Goal: Task Accomplishment & Management: Manage account settings

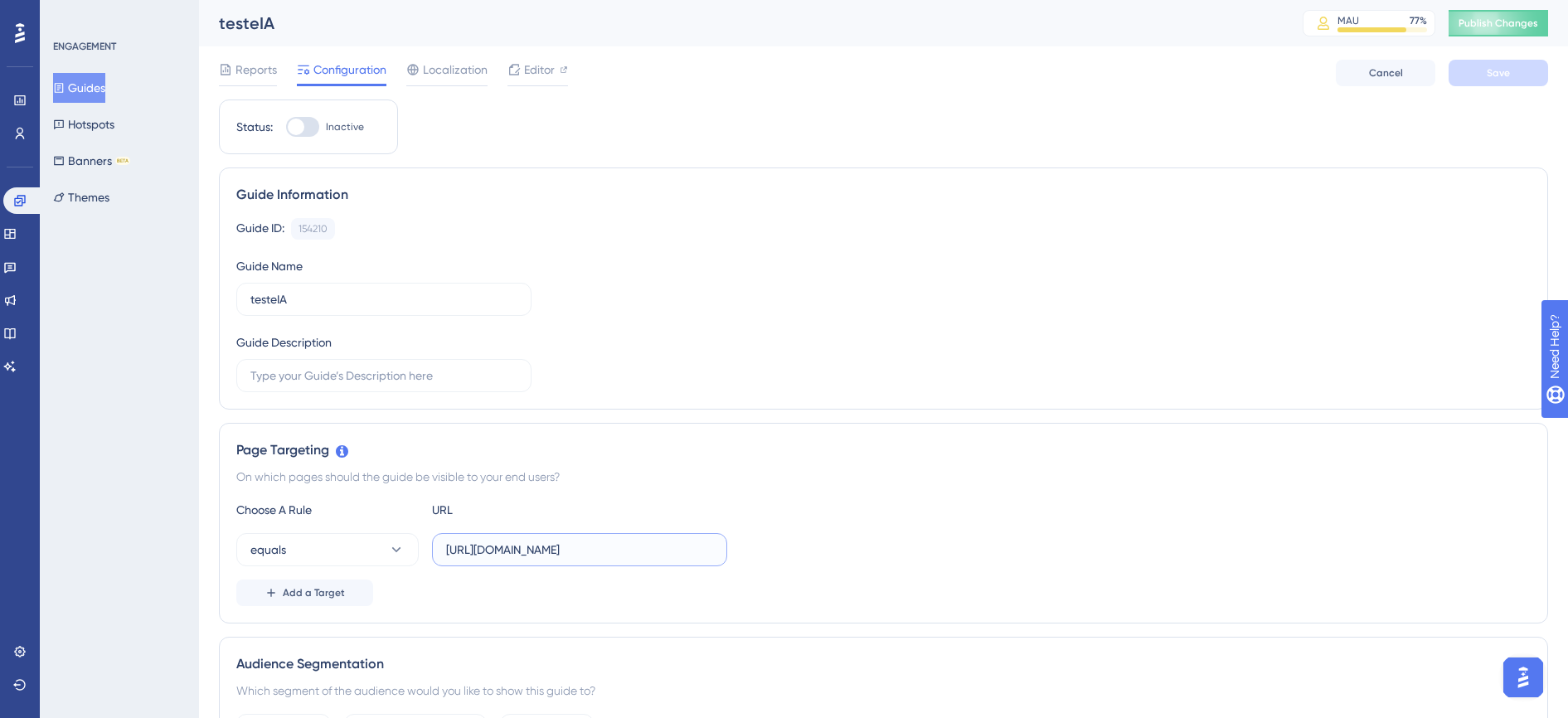
click at [601, 557] on input "[URL][DOMAIN_NAME]" at bounding box center [580, 549] width 267 height 18
type input "[URL][DOMAIN_NAME]"
click at [397, 546] on icon at bounding box center [397, 550] width 17 height 17
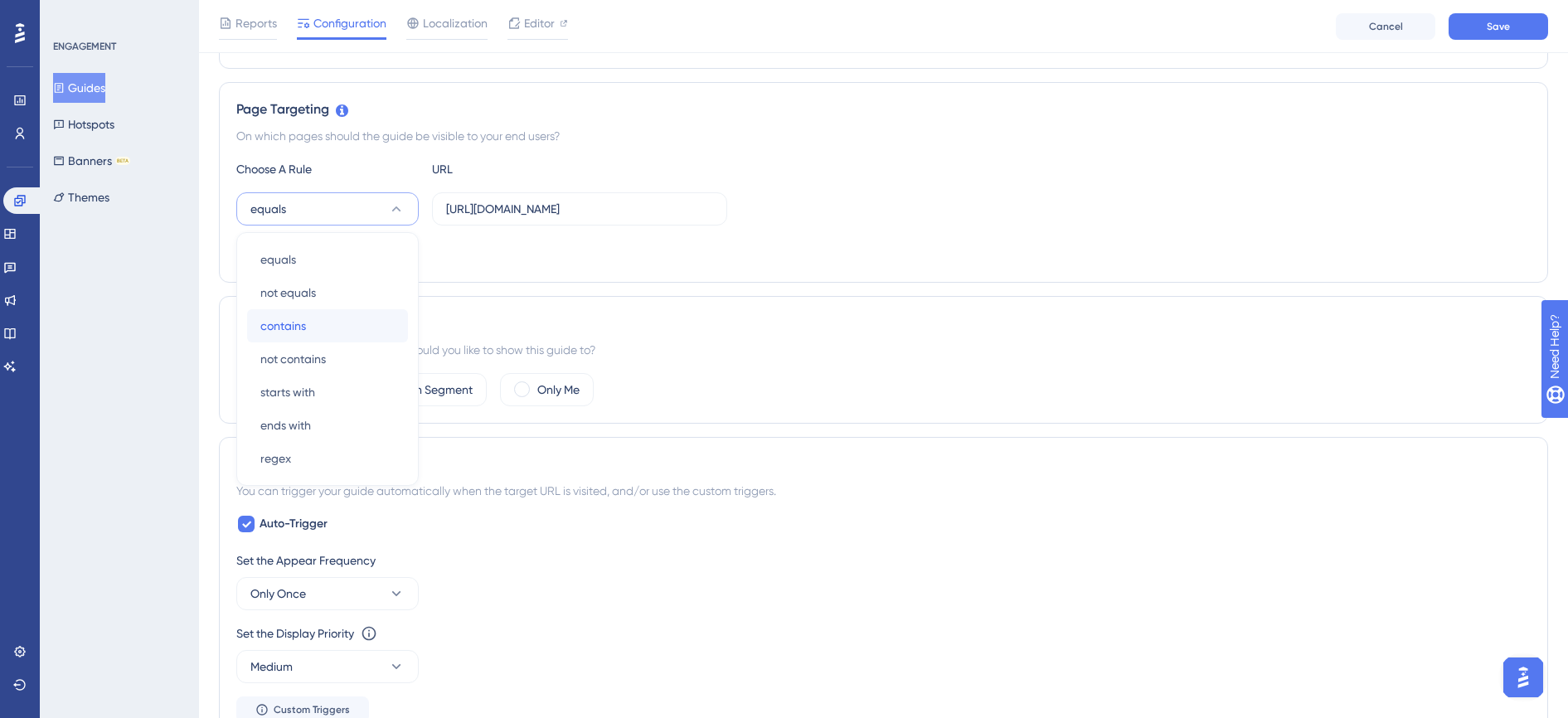
click at [352, 324] on div "contains contains" at bounding box center [327, 325] width 134 height 33
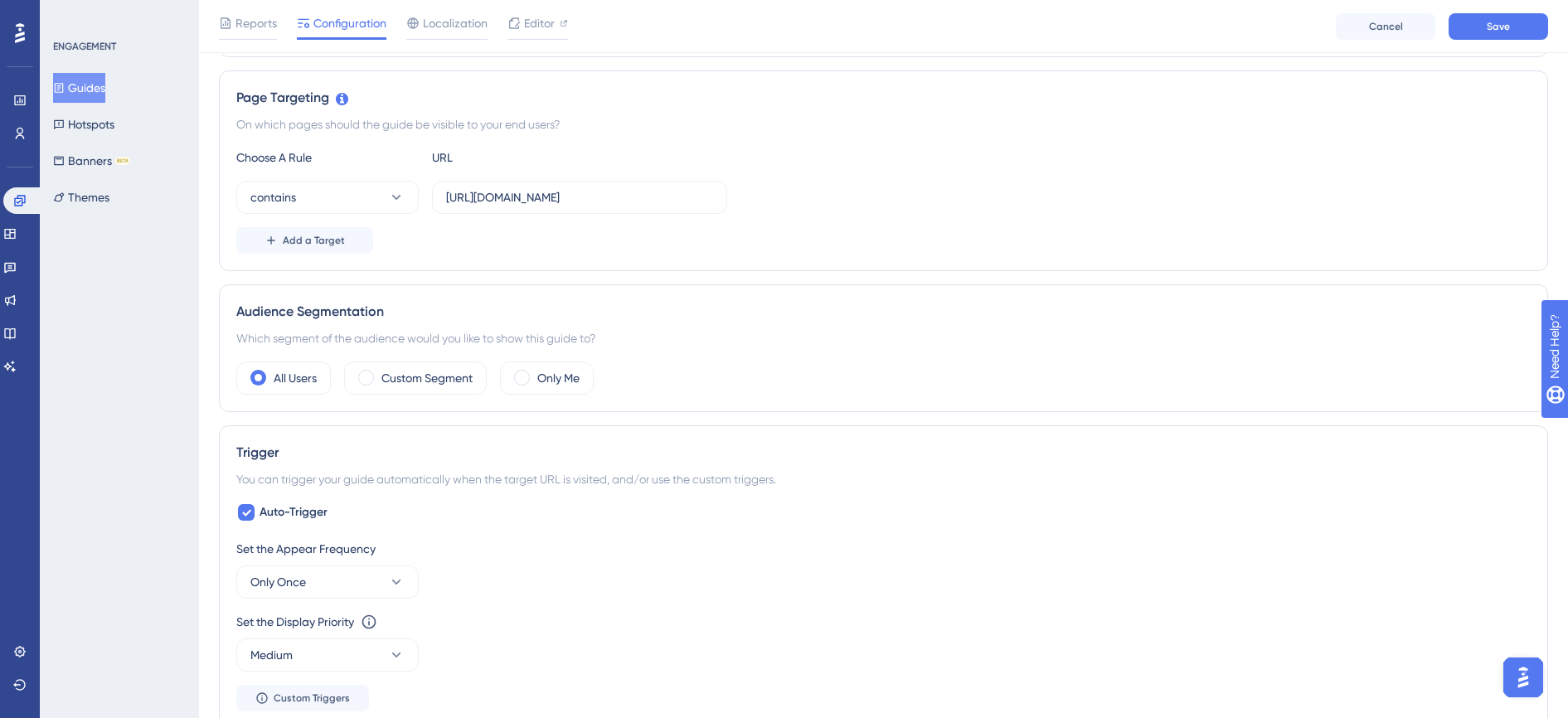
scroll to position [0, 0]
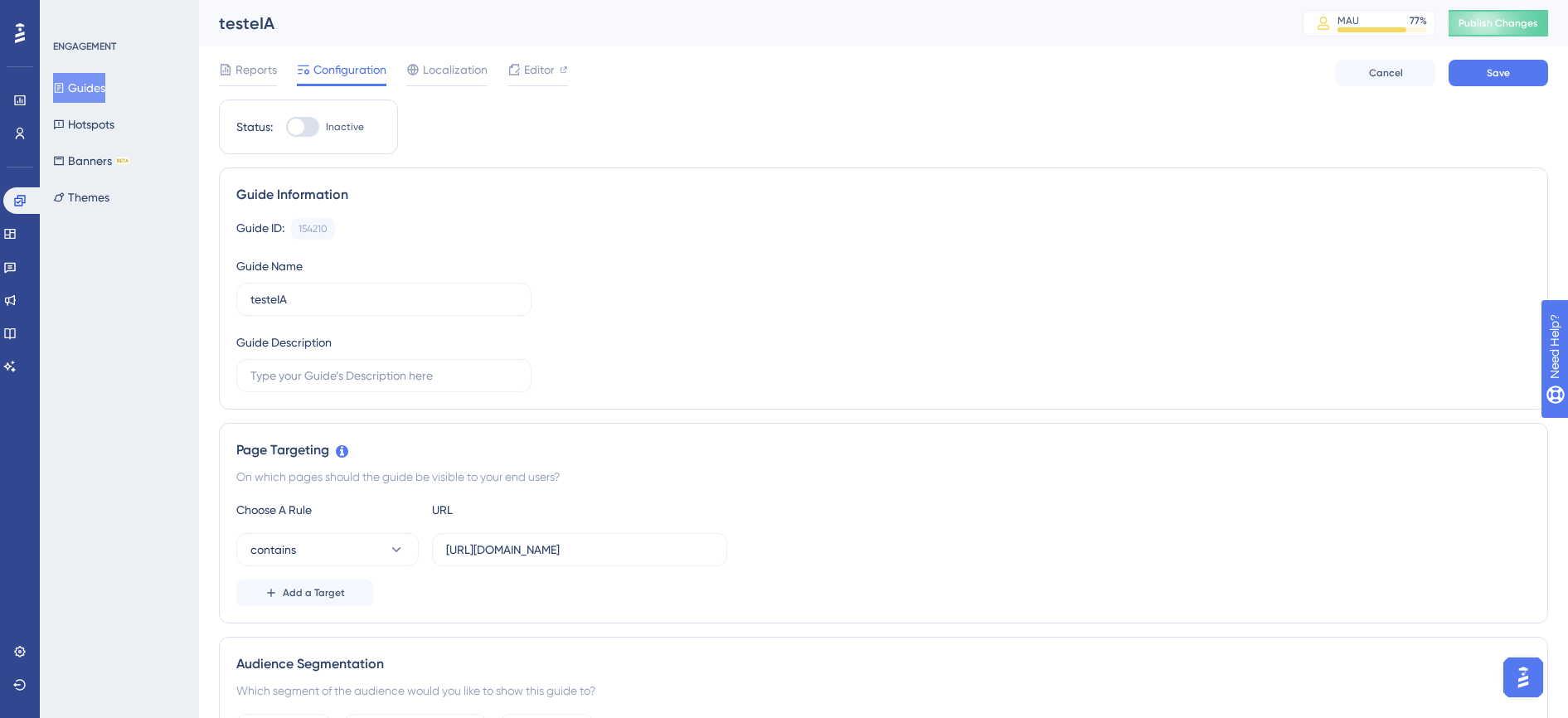
click at [1514, 86] on div "Reports Configuration Localization Editor Cancel Save" at bounding box center [884, 73] width 1329 height 53
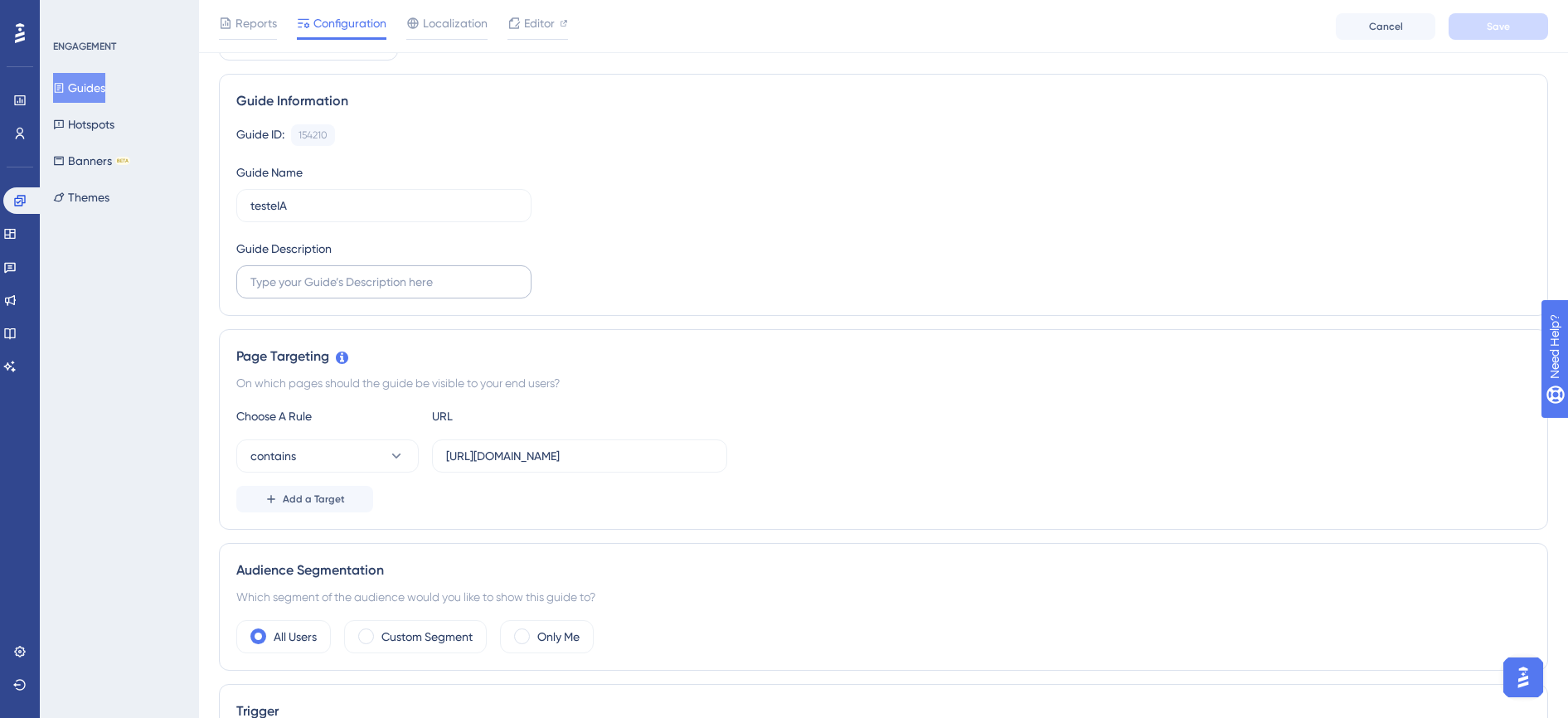
scroll to position [104, 0]
click at [292, 384] on div "On which pages should the guide be visible to your end users?" at bounding box center [883, 379] width 1294 height 20
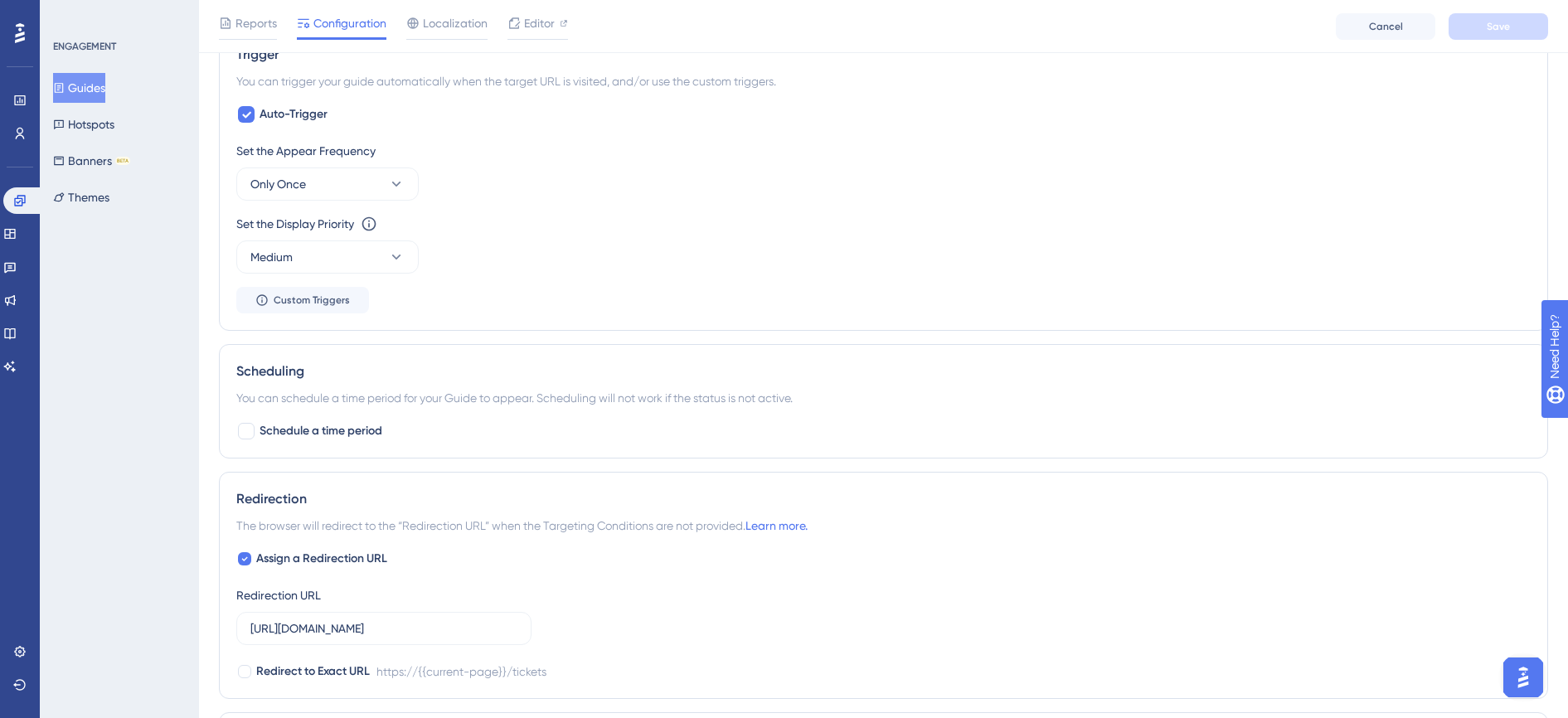
scroll to position [794, 0]
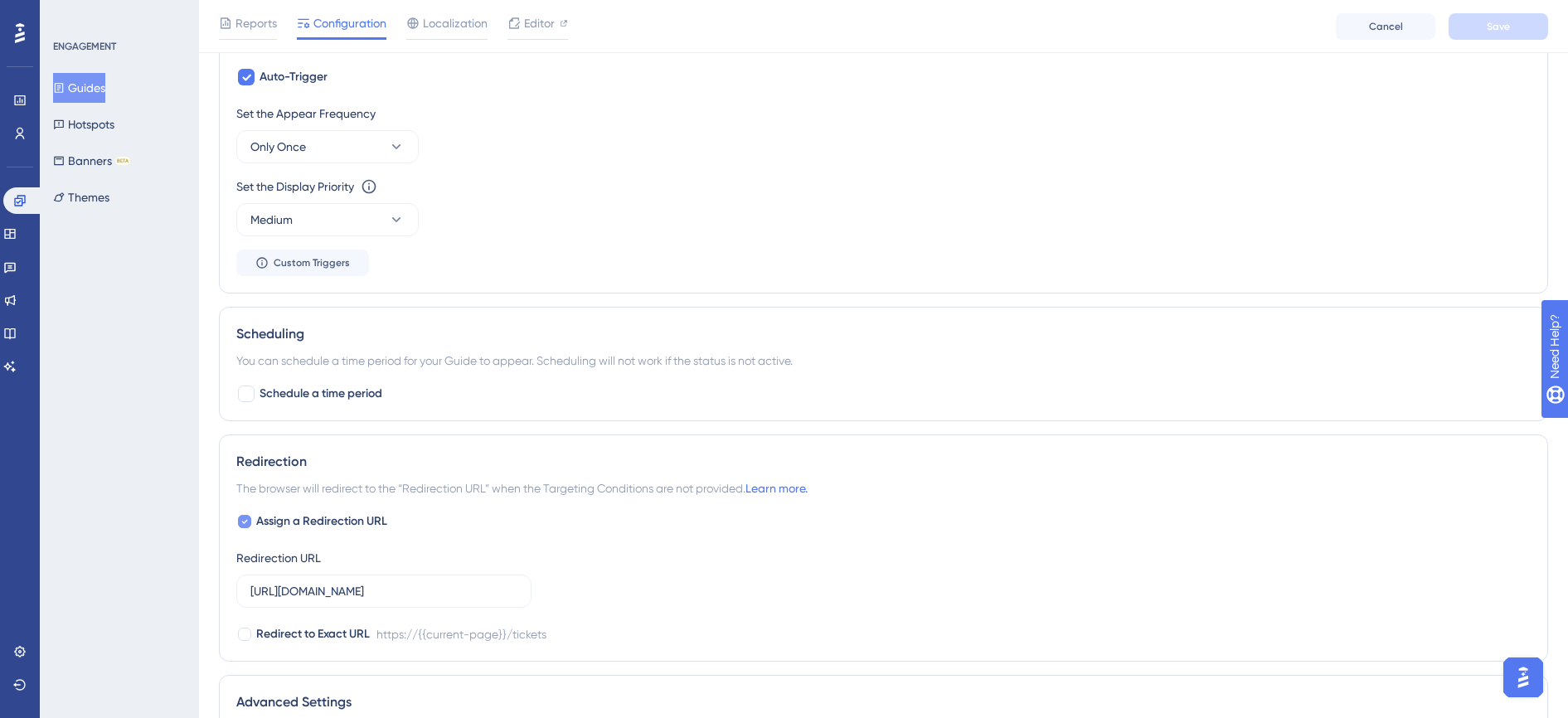
click at [360, 521] on span "Assign a Redirection URL" at bounding box center [321, 521] width 131 height 20
checkbox input "false"
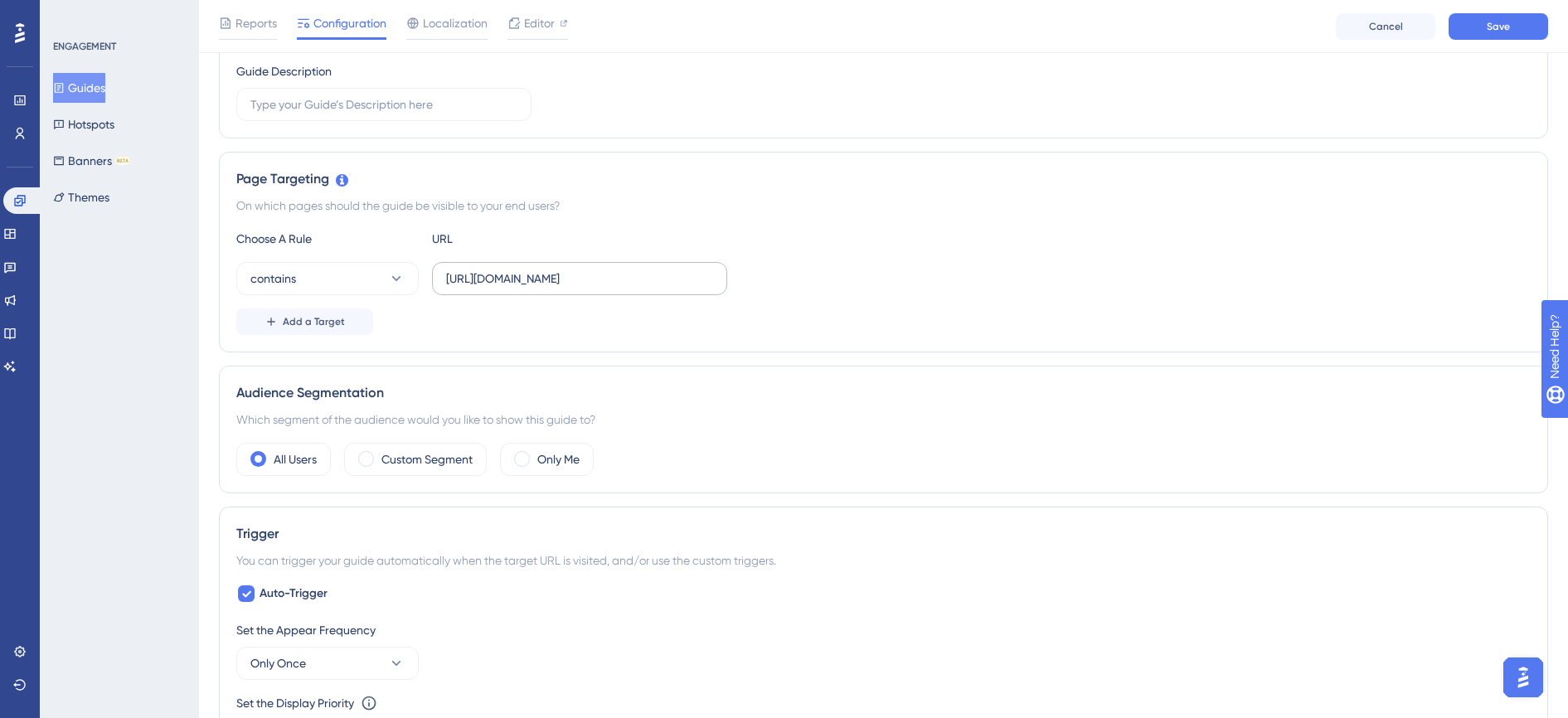
scroll to position [276, 0]
click at [600, 285] on input "[URL][DOMAIN_NAME]" at bounding box center [580, 280] width 267 height 18
click at [642, 289] on input "[URL][DOMAIN_NAME]" at bounding box center [580, 280] width 267 height 18
click at [1493, 31] on span "Save" at bounding box center [1497, 26] width 23 height 14
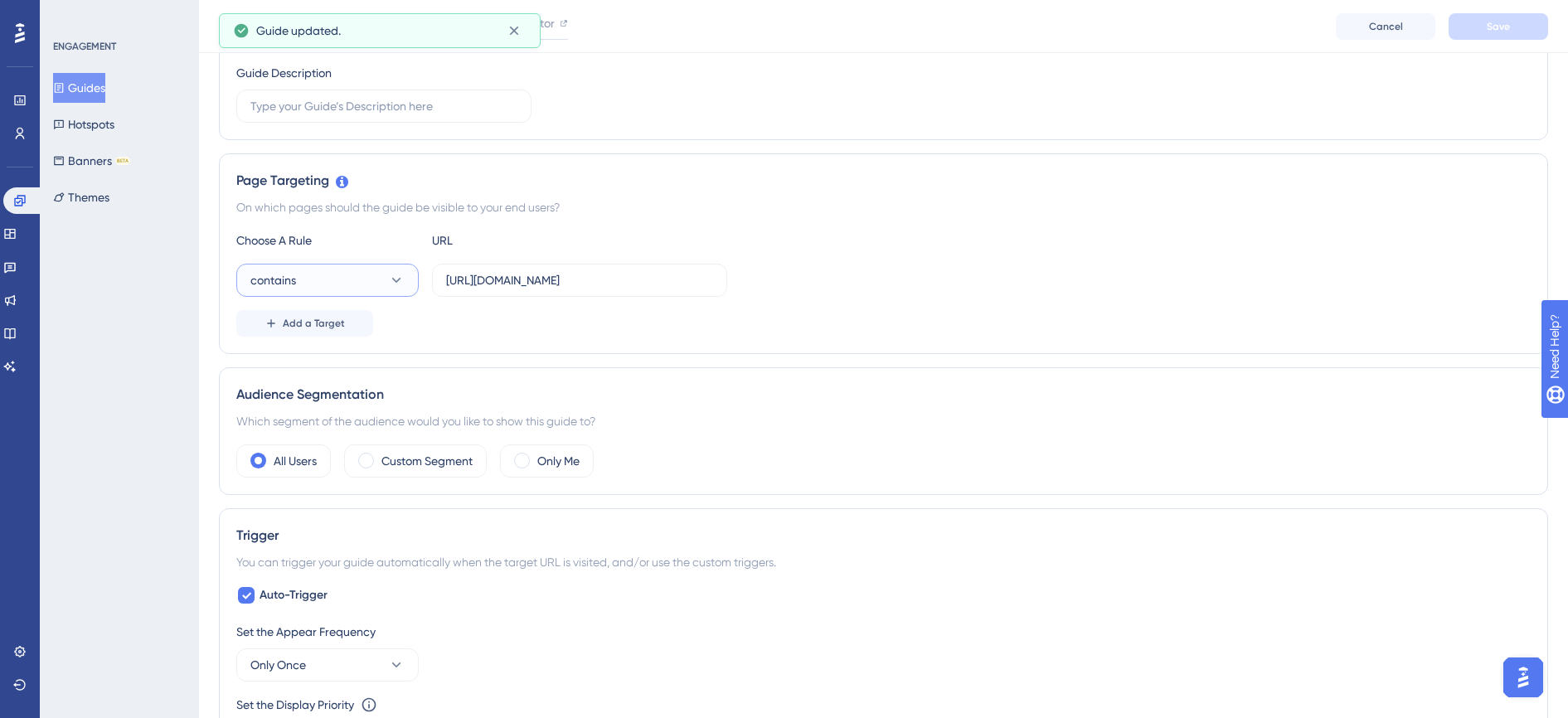
click at [359, 290] on button "contains" at bounding box center [327, 280] width 183 height 33
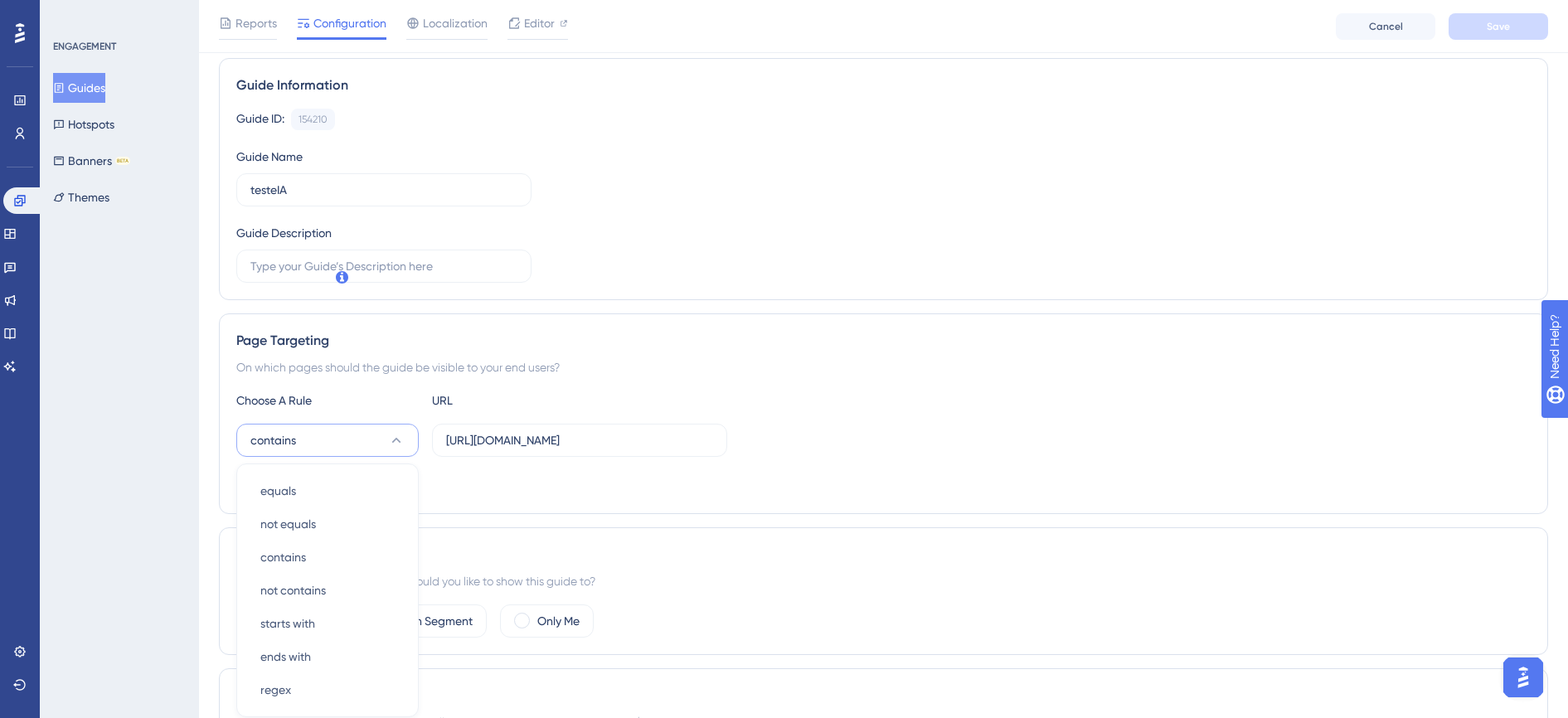
scroll to position [106, 0]
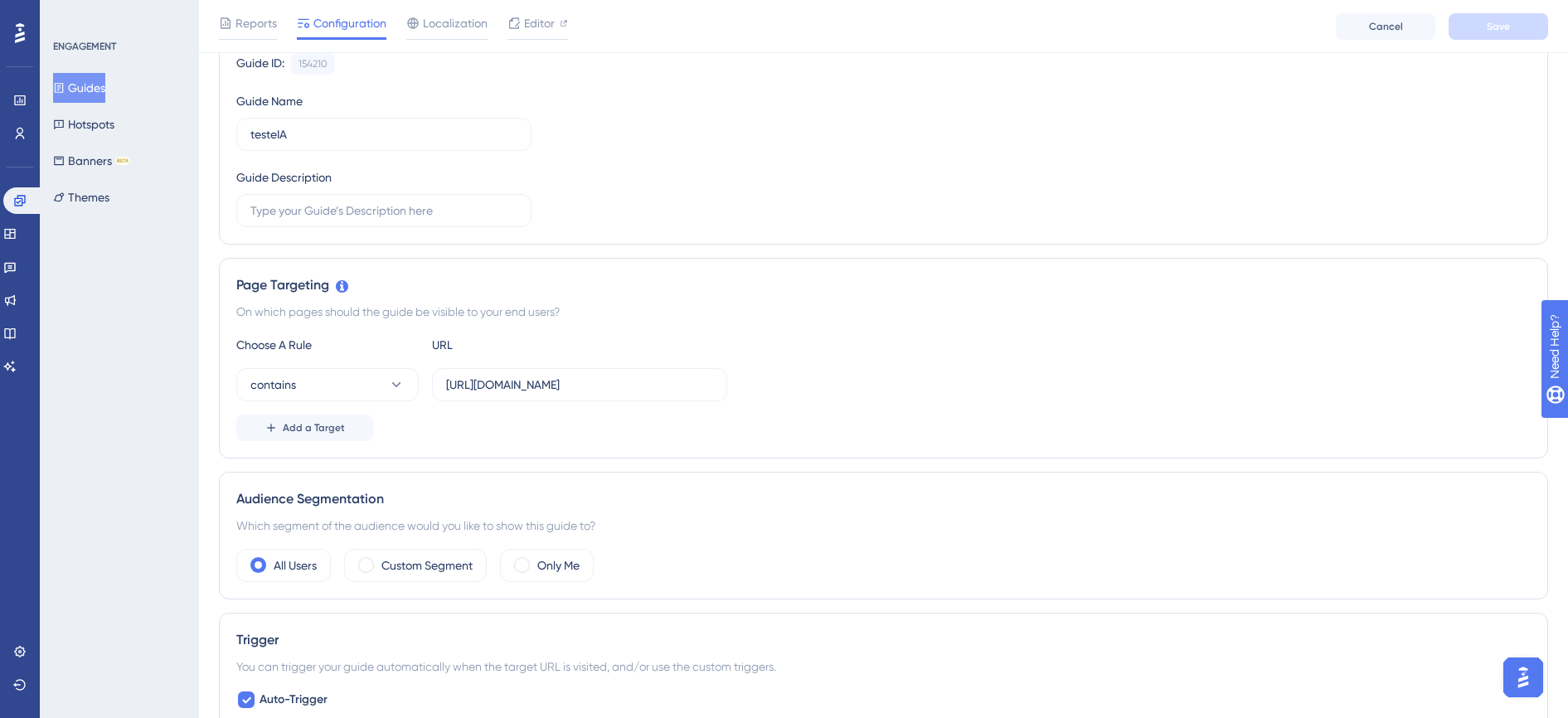
scroll to position [175, 0]
click at [488, 512] on div "Which segment of the audience would you like to show this guide to?" at bounding box center [883, 522] width 1294 height 20
click at [487, 523] on div "Which segment of the audience would you like to show this guide to?" at bounding box center [883, 522] width 1294 height 20
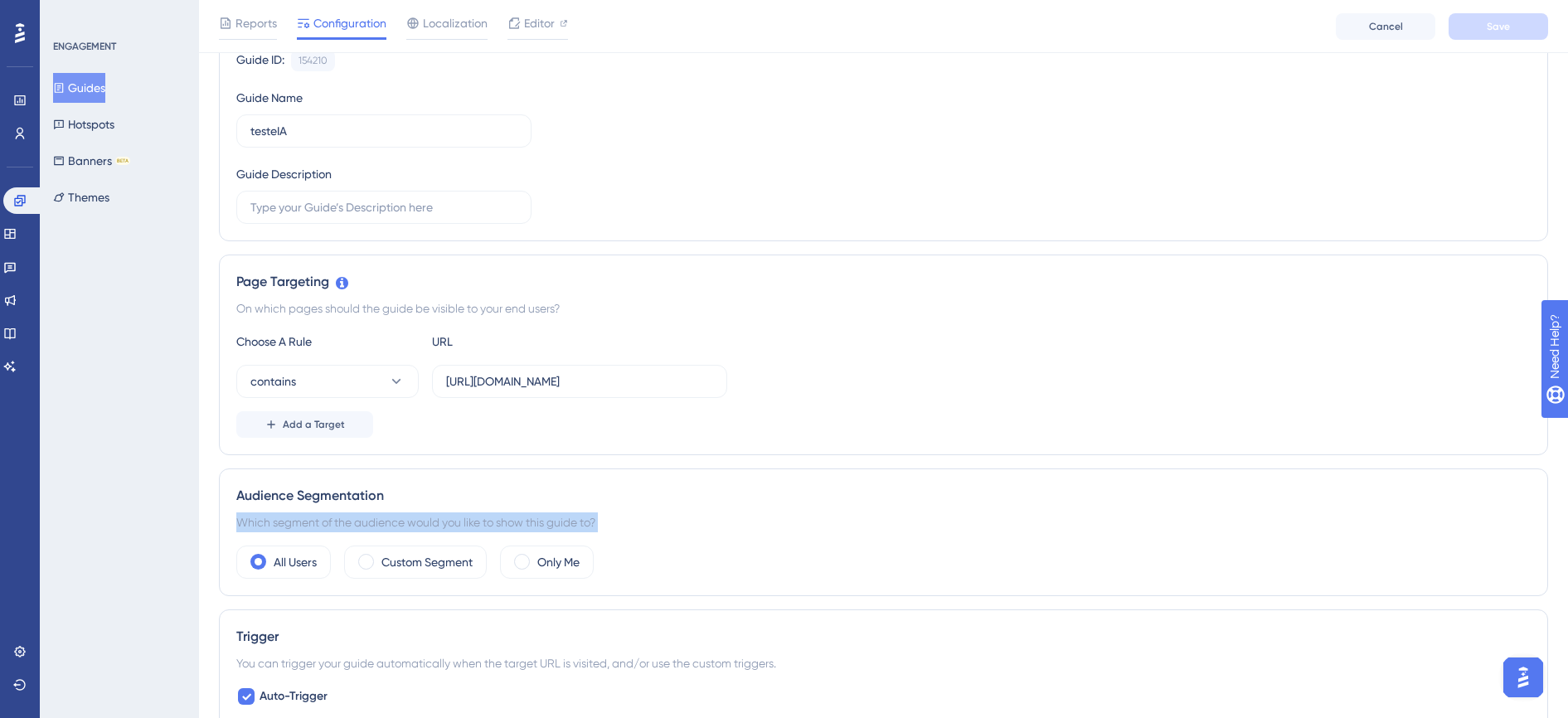
drag, startPoint x: 487, startPoint y: 523, endPoint x: 388, endPoint y: 517, distance: 99.2
click at [393, 518] on div "Which segment of the audience would you like to show this guide to?" at bounding box center [883, 522] width 1294 height 20
click at [307, 501] on div "Audience Segmentation" at bounding box center [883, 495] width 1294 height 20
click at [288, 499] on div "Audience Segmentation" at bounding box center [883, 495] width 1294 height 20
click at [107, 156] on button "Banners BETA" at bounding box center [91, 161] width 77 height 30
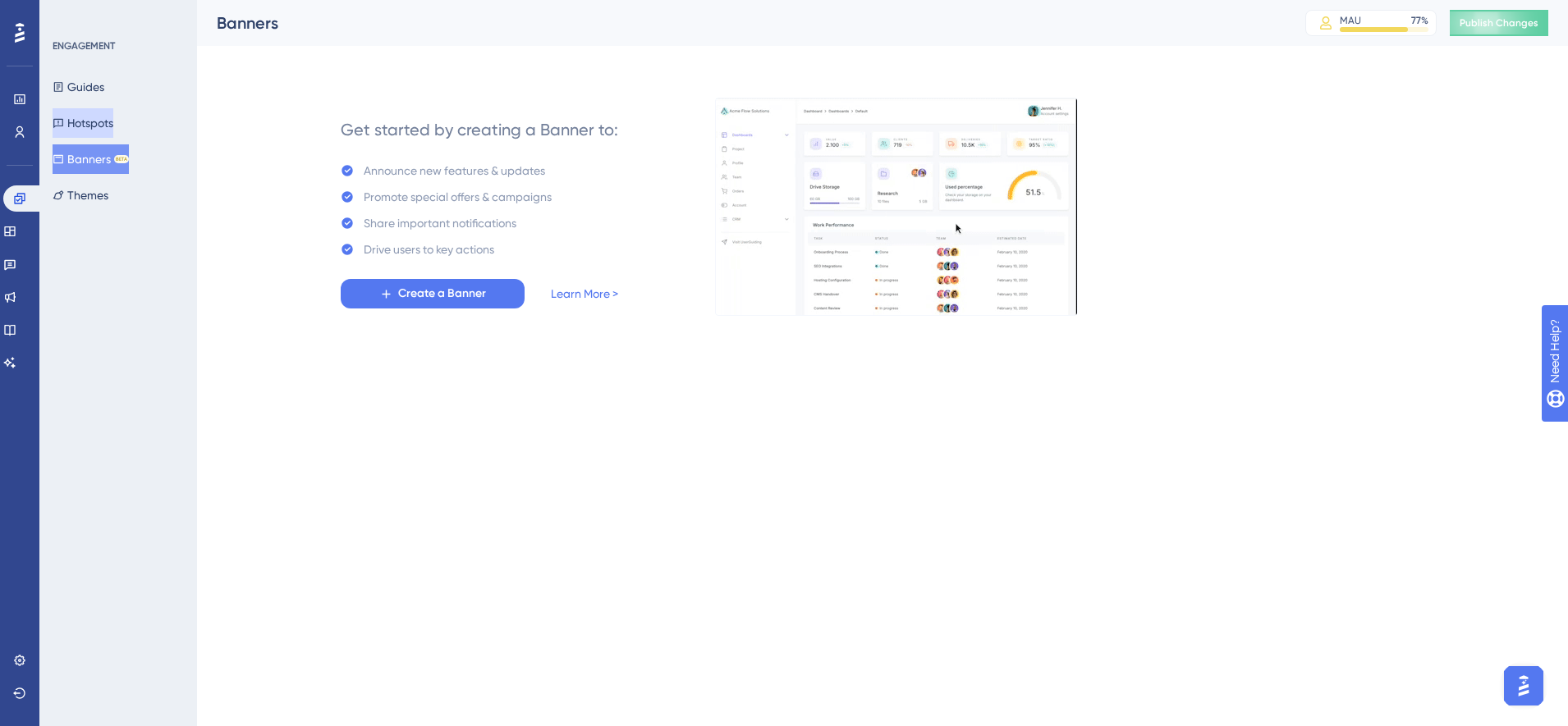
click at [110, 127] on button "Hotspots" at bounding box center [82, 123] width 61 height 29
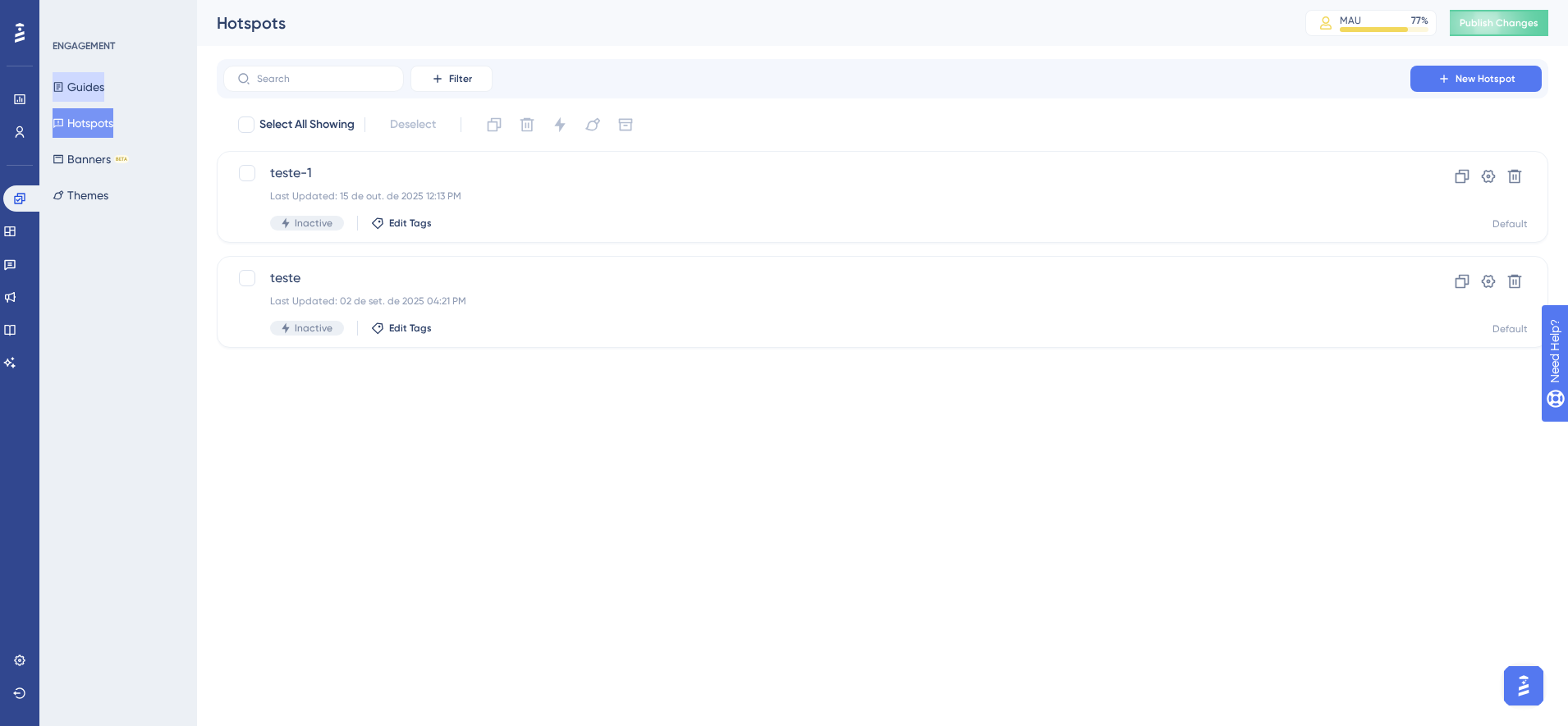
click at [104, 87] on button "Guides" at bounding box center [77, 87] width 51 height 29
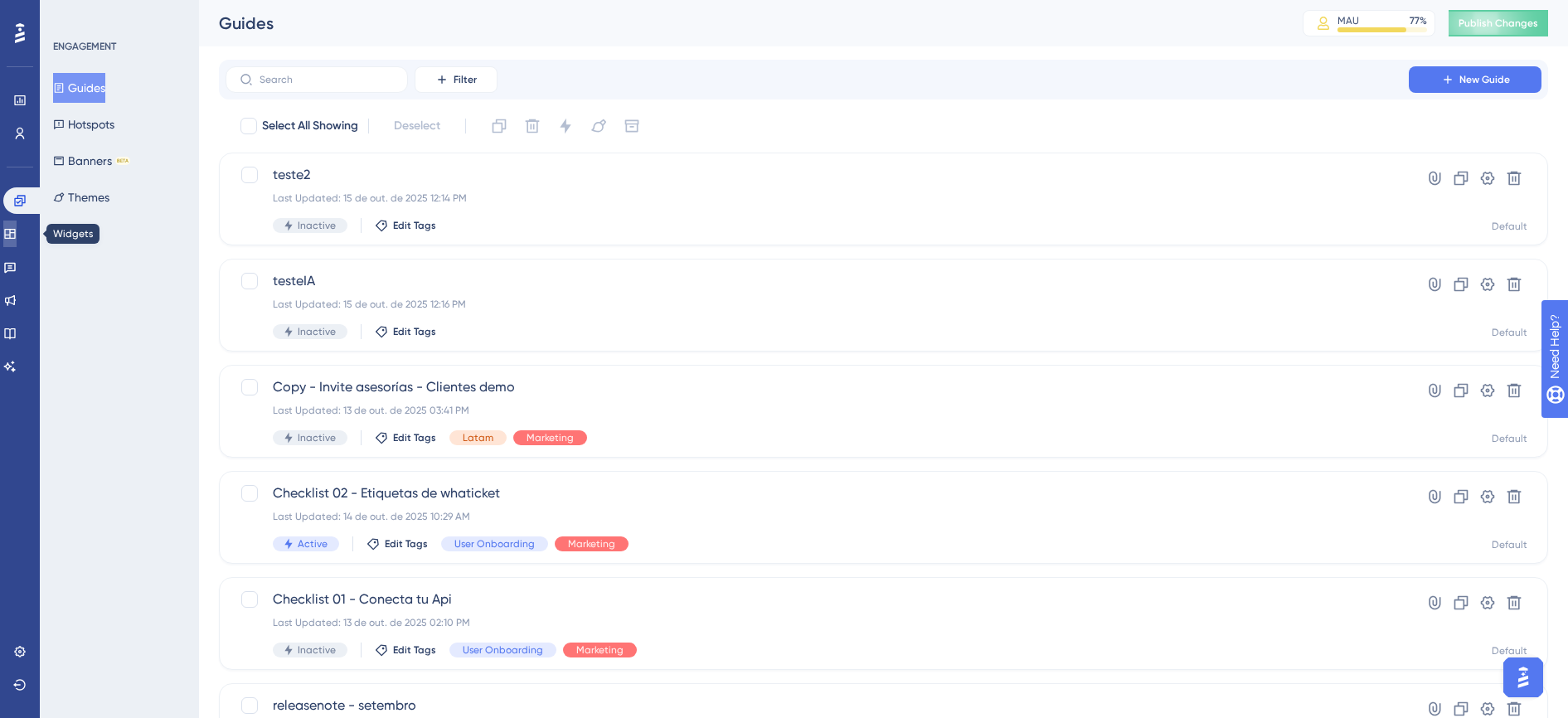
click at [17, 240] on link at bounding box center [10, 234] width 14 height 26
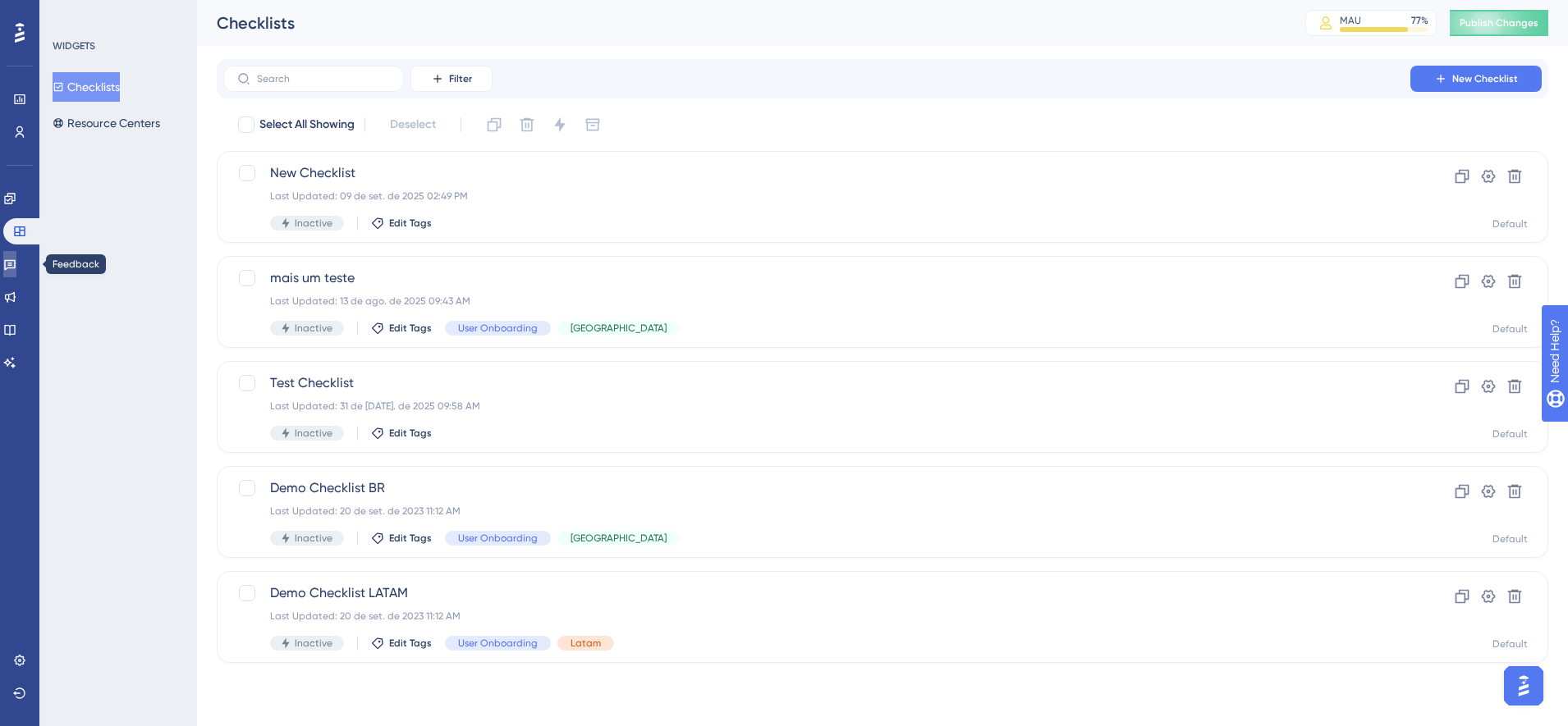
click at [17, 273] on link at bounding box center [10, 264] width 13 height 26
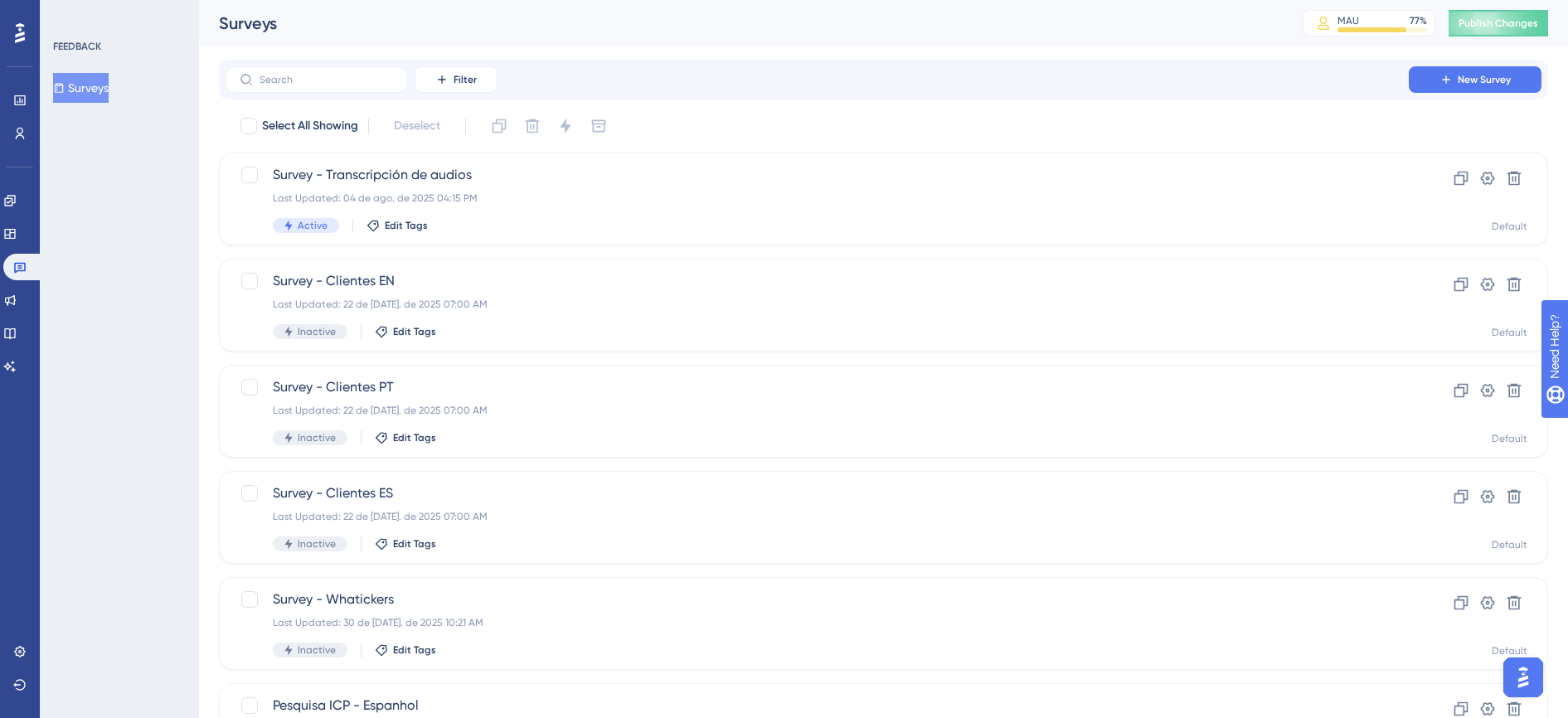
click at [20, 217] on div "Engagement Widgets Feedback Product Updates Knowledge Base AI Assistant" at bounding box center [20, 283] width 33 height 192
click at [17, 209] on link at bounding box center [10, 200] width 14 height 26
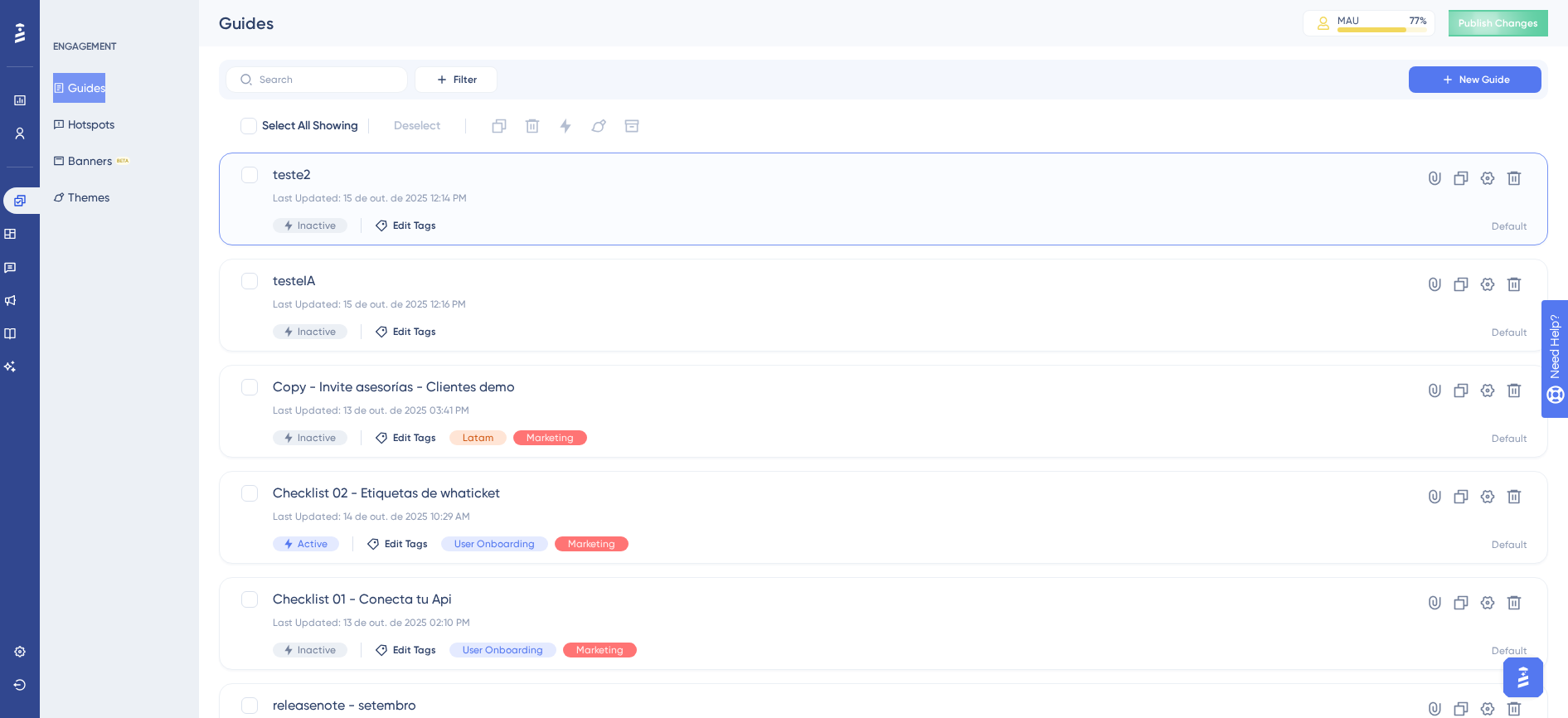
click at [691, 198] on div "Last Updated: 15 de out. de 2025 12:14 PM" at bounding box center [817, 198] width 1089 height 14
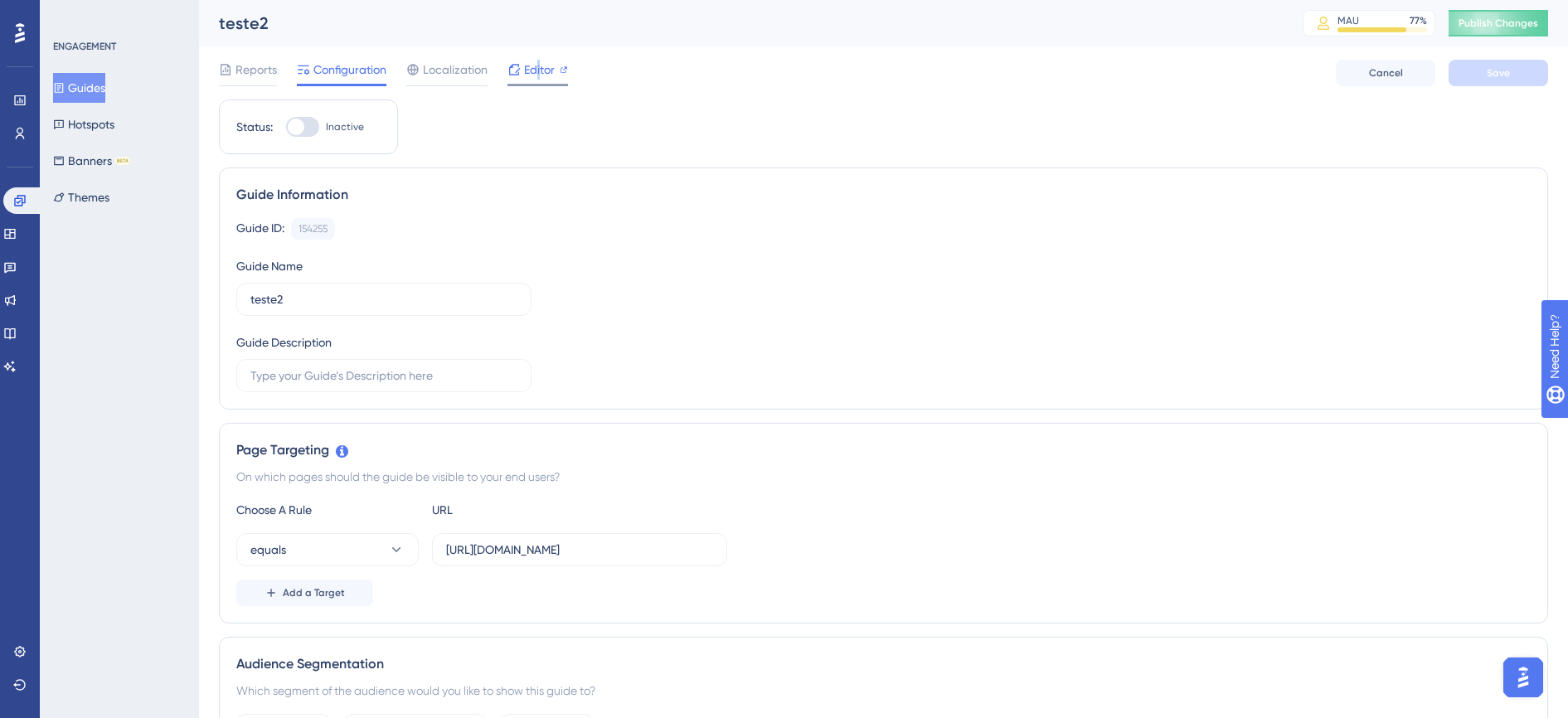
click at [539, 77] on span "Editor" at bounding box center [540, 69] width 31 height 20
